Goal: Book appointment/travel/reservation

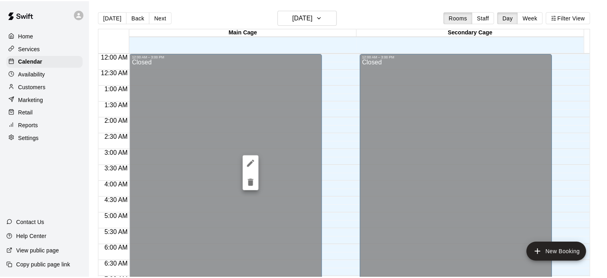
scroll to position [319, 0]
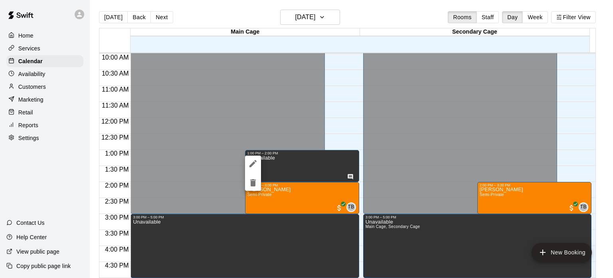
click at [310, 8] on div at bounding box center [306, 139] width 613 height 278
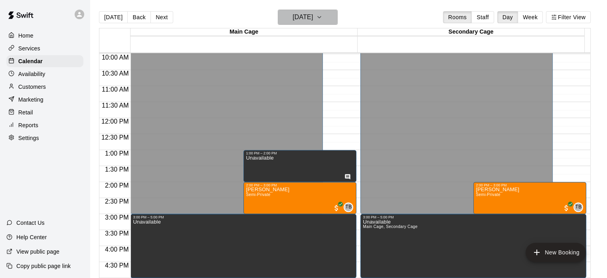
click at [306, 20] on h6 "[DATE]" at bounding box center [303, 17] width 20 height 11
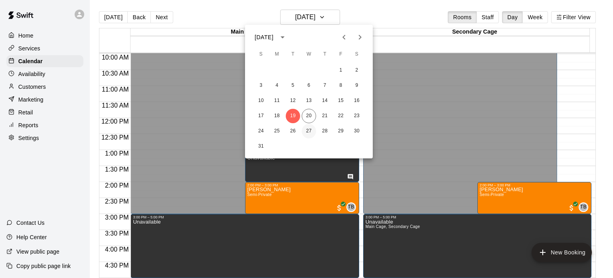
click at [310, 134] on button "27" at bounding box center [309, 131] width 14 height 14
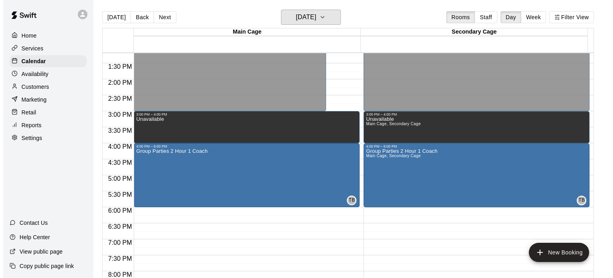
scroll to position [426, 0]
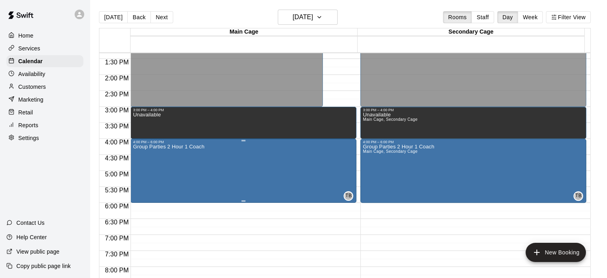
click at [343, 180] on div "Group Parties 2 Hour 1 Coach TB 0" at bounding box center [243, 283] width 221 height 278
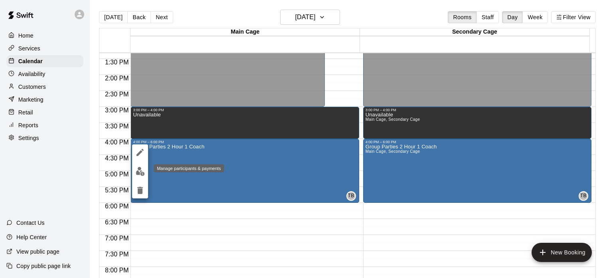
click at [140, 169] on img "edit" at bounding box center [140, 171] width 9 height 9
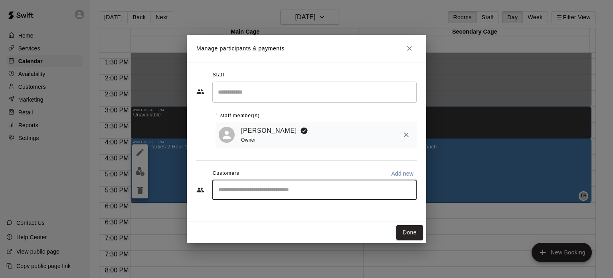
click at [383, 192] on input "Start typing to search customers..." at bounding box center [314, 190] width 197 height 8
type input "**********"
click at [400, 174] on p "Add new" at bounding box center [402, 173] width 22 height 8
select select "**"
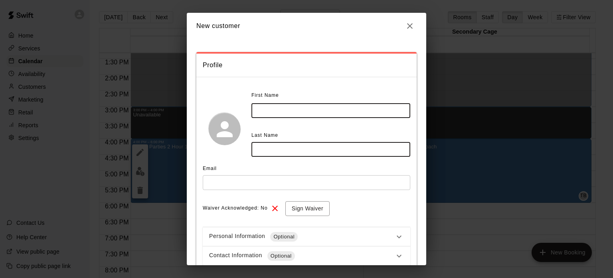
click at [272, 110] on input "text" at bounding box center [331, 110] width 159 height 15
type input "******"
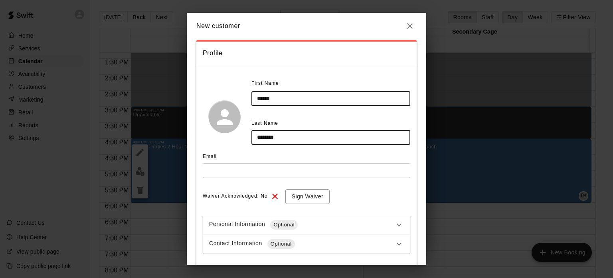
scroll to position [12, 0]
type input "********"
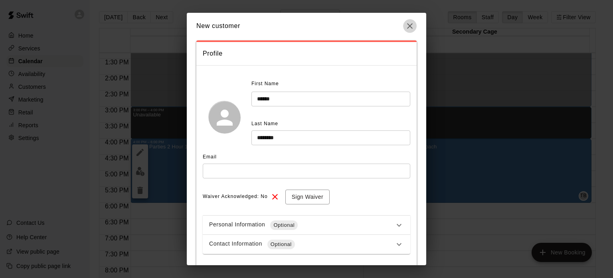
click at [412, 22] on icon "button" at bounding box center [410, 26] width 10 height 10
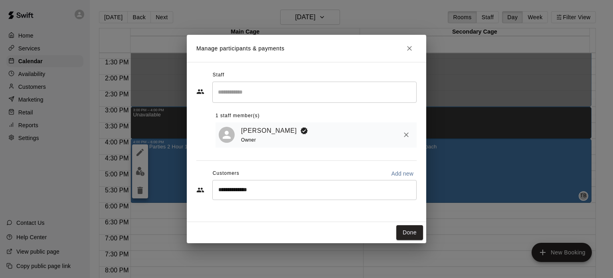
click at [411, 49] on icon "Close" at bounding box center [410, 48] width 8 height 8
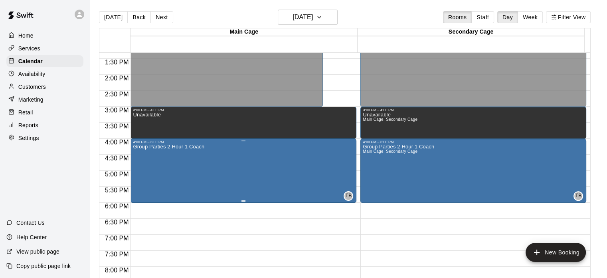
click at [336, 188] on div "Group Parties 2 Hour 1 Coach TB 0" at bounding box center [243, 283] width 221 height 278
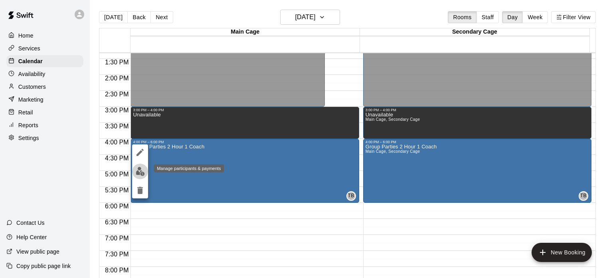
click at [142, 171] on img "edit" at bounding box center [140, 171] width 9 height 9
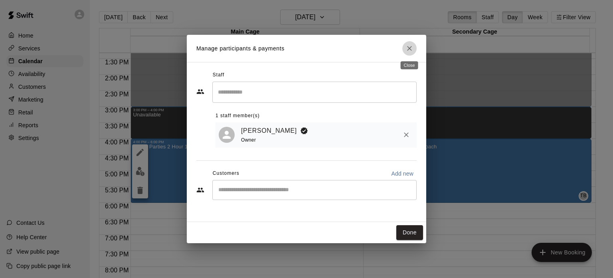
click at [412, 50] on icon "Close" at bounding box center [410, 48] width 8 height 8
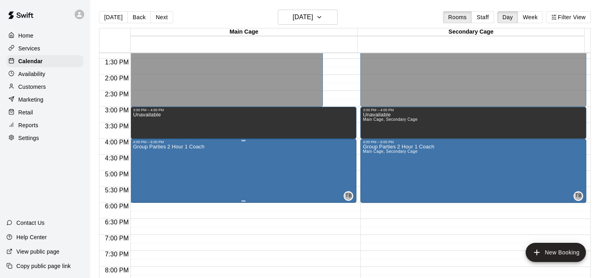
click at [167, 154] on div "Group Parties 2 Hour 1 Coach" at bounding box center [168, 283] width 71 height 278
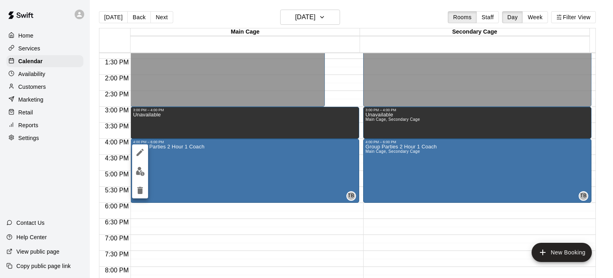
click at [139, 156] on icon "edit" at bounding box center [140, 152] width 10 height 10
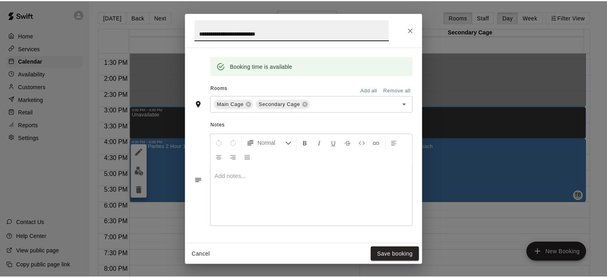
scroll to position [157, 0]
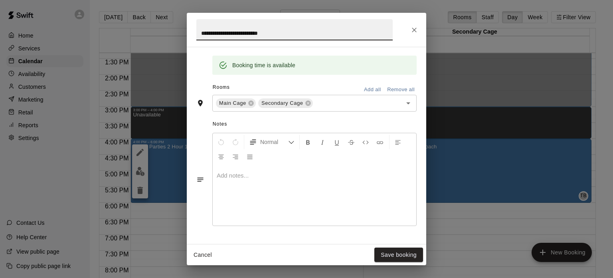
click at [224, 172] on p at bounding box center [315, 175] width 196 height 8
click at [396, 252] on button "Save booking" at bounding box center [399, 254] width 49 height 15
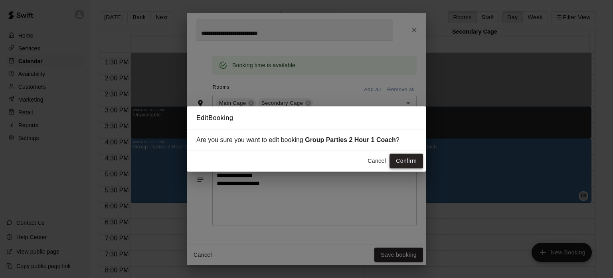
click at [409, 161] on button "Confirm" at bounding box center [407, 160] width 34 height 15
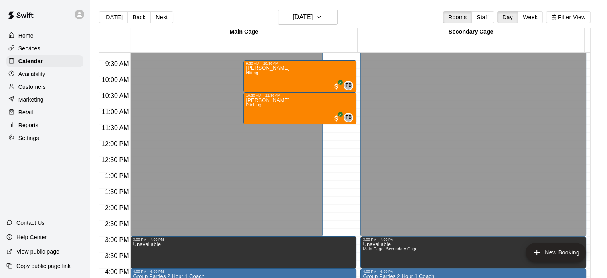
scroll to position [297, 0]
